Goal: Task Accomplishment & Management: Manage account settings

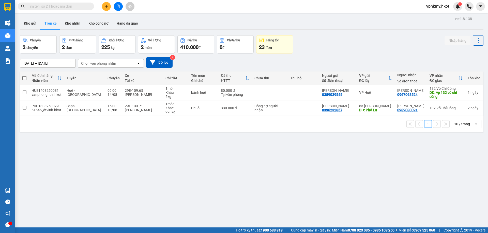
click at [402, 146] on div "ver 1.8.138 Kho gửi Trên xe Kho nhận Kho công nợ Hàng đã giao Chuyến 2 chuyến Đ…" at bounding box center [251, 131] width 467 height 233
click at [26, 91] on input "checkbox" at bounding box center [25, 92] width 4 height 4
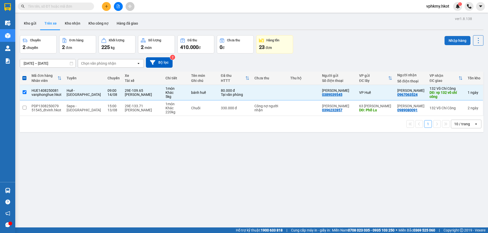
click at [453, 43] on button "Nhập hàng" at bounding box center [457, 40] width 26 height 9
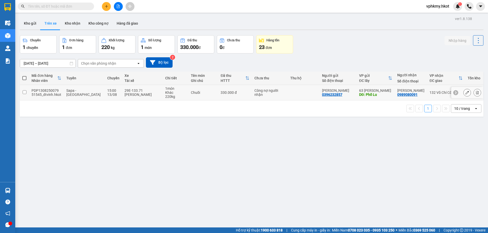
click at [149, 92] on div "29E-133.71" at bounding box center [142, 91] width 36 height 4
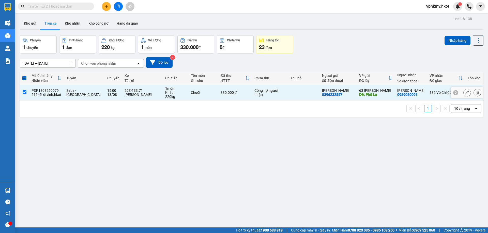
click at [24, 90] on input "checkbox" at bounding box center [25, 92] width 4 height 4
checkbox input "false"
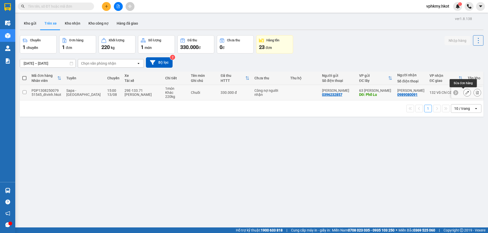
click at [465, 93] on icon at bounding box center [467, 93] width 4 height 4
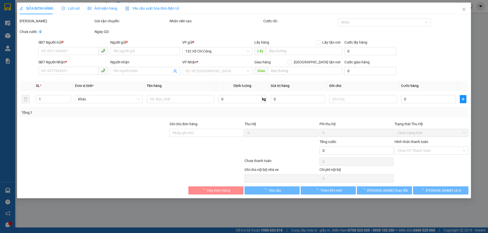
type input "0396232857"
type input "Anh Hưng"
type input "Phố Lu"
type input "0989080091"
type input "Anh Dũng"
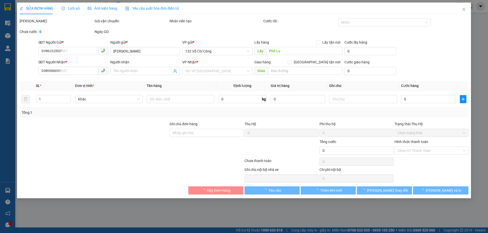
type input "330.000"
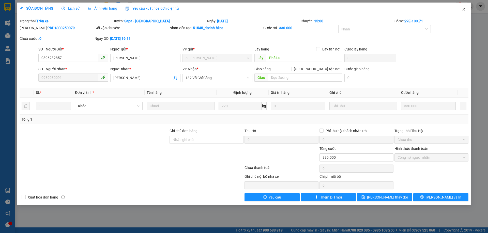
click at [463, 8] on icon "close" at bounding box center [463, 9] width 4 height 4
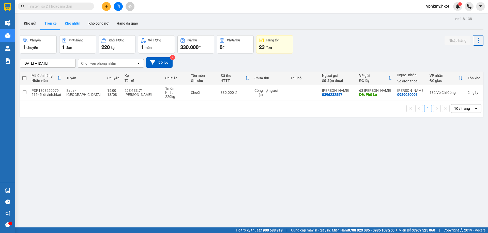
click at [74, 26] on button "Kho nhận" at bounding box center [73, 23] width 24 height 12
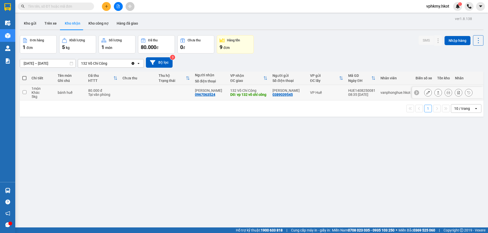
click at [27, 93] on td at bounding box center [24, 92] width 9 height 15
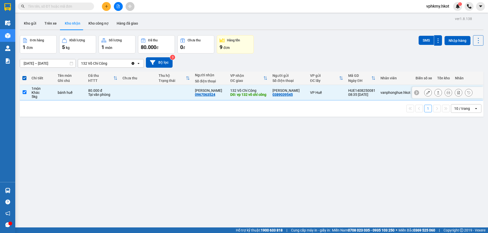
click at [26, 93] on input "checkbox" at bounding box center [25, 92] width 4 height 4
checkbox input "false"
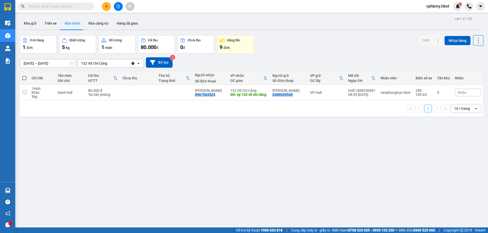
click at [243, 41] on div "Hàng tồn" at bounding box center [234, 40] width 31 height 5
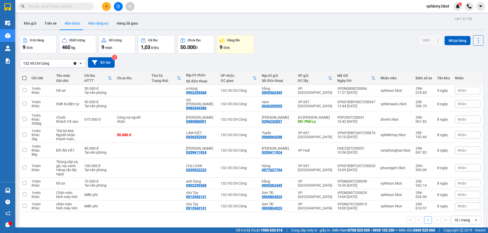
click at [86, 24] on button "Kho công nợ" at bounding box center [98, 23] width 28 height 12
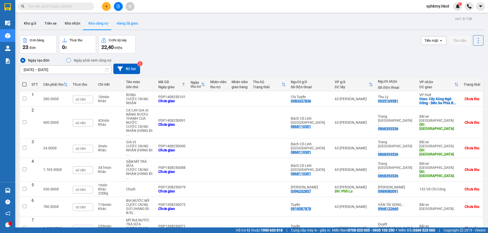
click at [116, 24] on button "Hàng đã giao" at bounding box center [127, 23] width 29 height 12
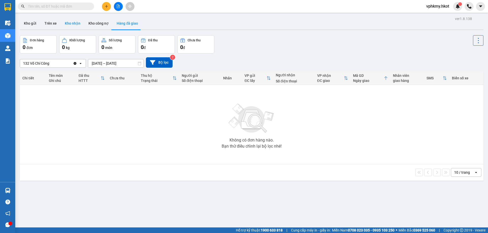
click at [80, 22] on button "Kho nhận" at bounding box center [73, 23] width 24 height 12
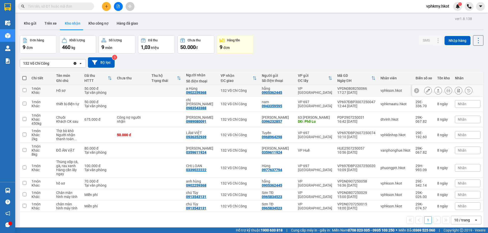
click at [26, 89] on input "checkbox" at bounding box center [25, 90] width 4 height 4
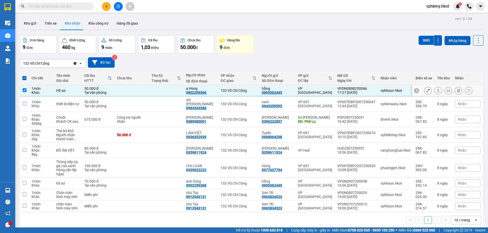
click at [26, 89] on input "checkbox" at bounding box center [25, 90] width 4 height 4
checkbox input "false"
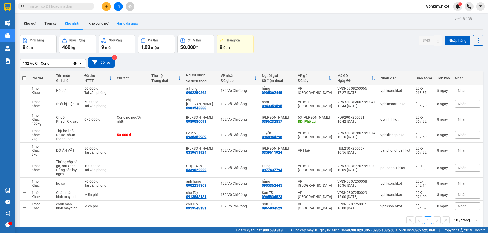
click at [122, 27] on button "Hàng đã giao" at bounding box center [127, 23] width 29 height 12
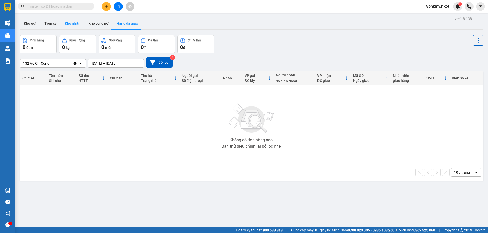
click at [69, 25] on button "Kho nhận" at bounding box center [73, 23] width 24 height 12
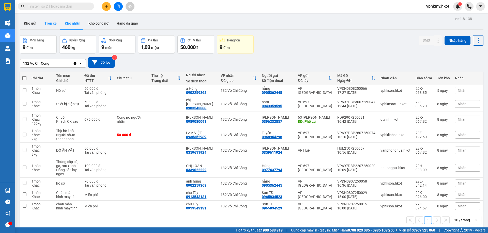
click at [45, 23] on button "Trên xe" at bounding box center [50, 23] width 20 height 12
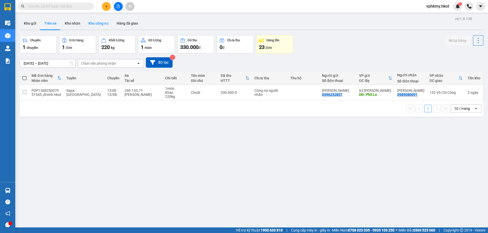
click at [86, 23] on button "Kho công nợ" at bounding box center [98, 23] width 28 height 12
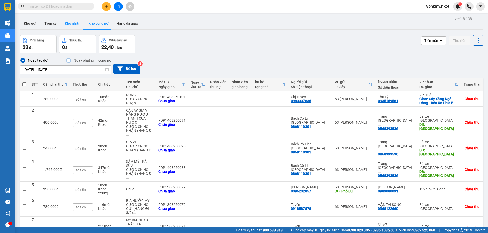
click at [70, 26] on button "Kho nhận" at bounding box center [73, 23] width 24 height 12
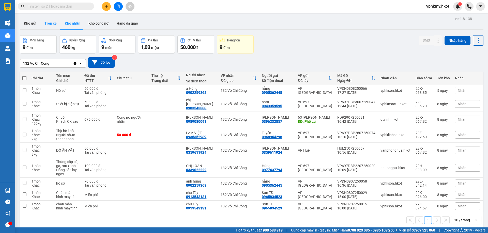
click at [53, 27] on button "Trên xe" at bounding box center [50, 23] width 20 height 12
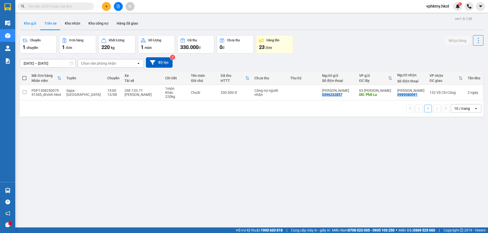
click at [35, 25] on button "Kho gửi" at bounding box center [30, 23] width 21 height 12
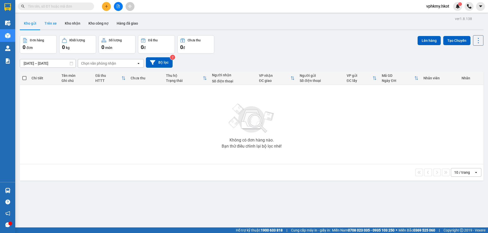
click at [54, 24] on button "Trên xe" at bounding box center [50, 23] width 20 height 12
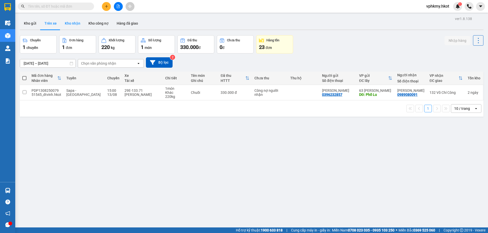
click at [74, 22] on button "Kho nhận" at bounding box center [73, 23] width 24 height 12
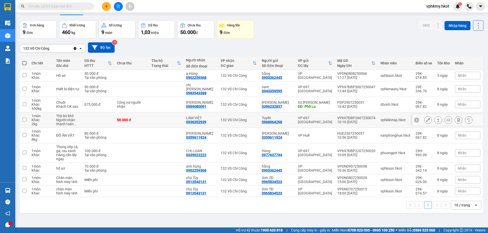
scroll to position [23, 0]
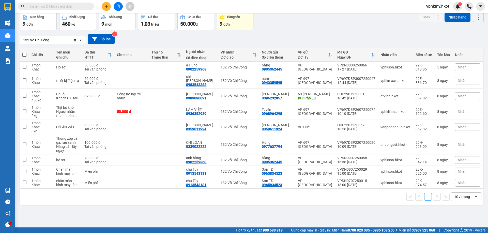
click at [38, 3] on span at bounding box center [56, 7] width 76 height 8
click at [37, 4] on input "text" at bounding box center [58, 7] width 60 height 6
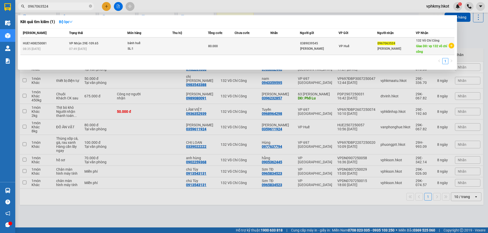
type input "0967063524"
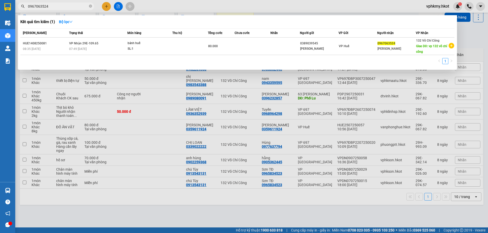
click at [151, 47] on div "SL: 1" at bounding box center [146, 49] width 38 height 6
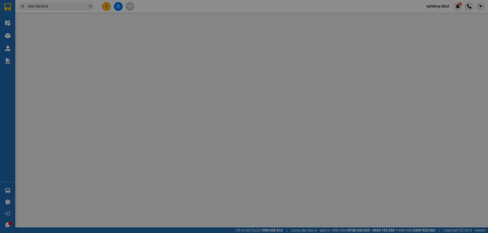
type input "0389039545"
type input "Minh Anh"
type input "0967063524"
type input "Minh Huyền"
type input "vp 132 võ chí công"
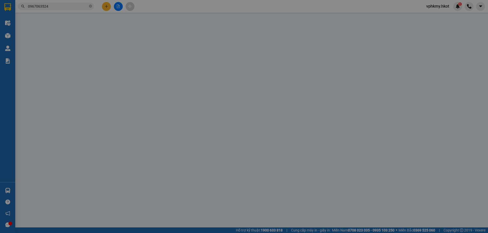
type input "80.000"
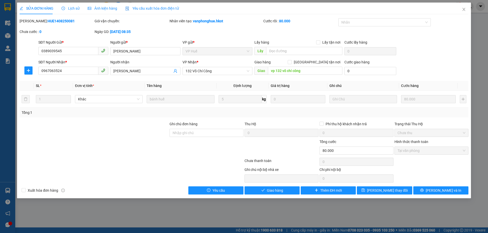
click at [474, 82] on div "SỬA ĐƠN HÀNG Lịch sử Ảnh kiện hàng Yêu cầu xuất hóa đơn điện tử Total Paid Fee …" at bounding box center [244, 116] width 488 height 233
